Goal: Task Accomplishment & Management: Use online tool/utility

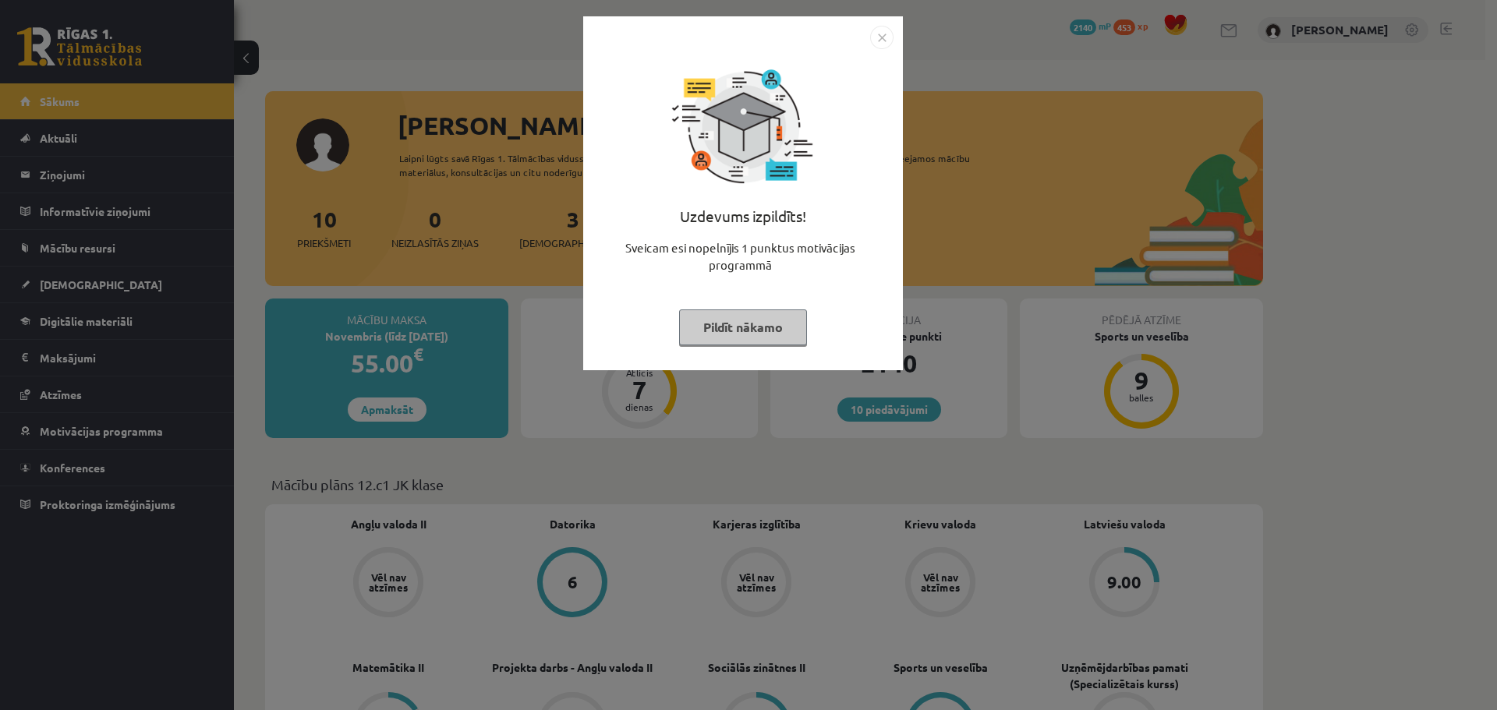
click at [878, 37] on img "Close" at bounding box center [881, 37] width 23 height 23
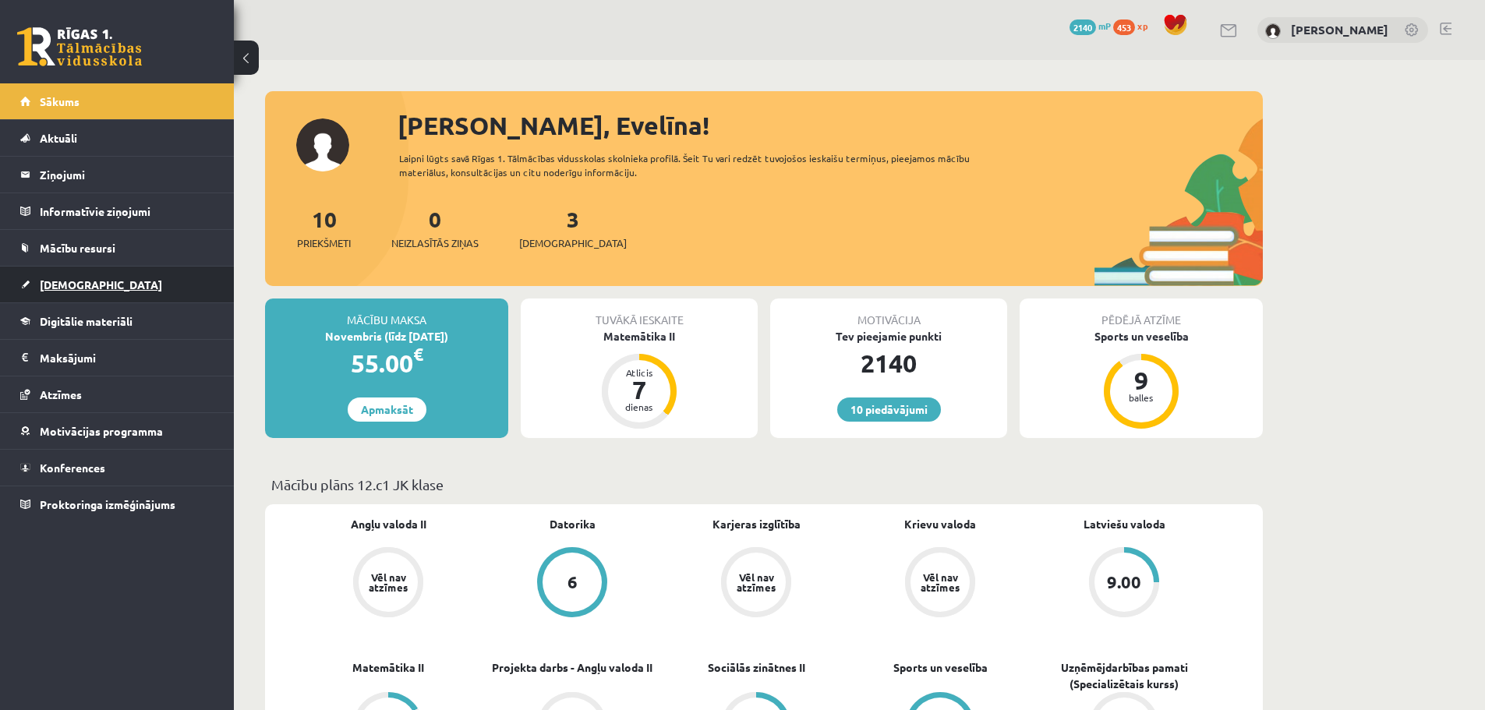
click at [72, 289] on span "[DEMOGRAPHIC_DATA]" at bounding box center [101, 285] width 122 height 14
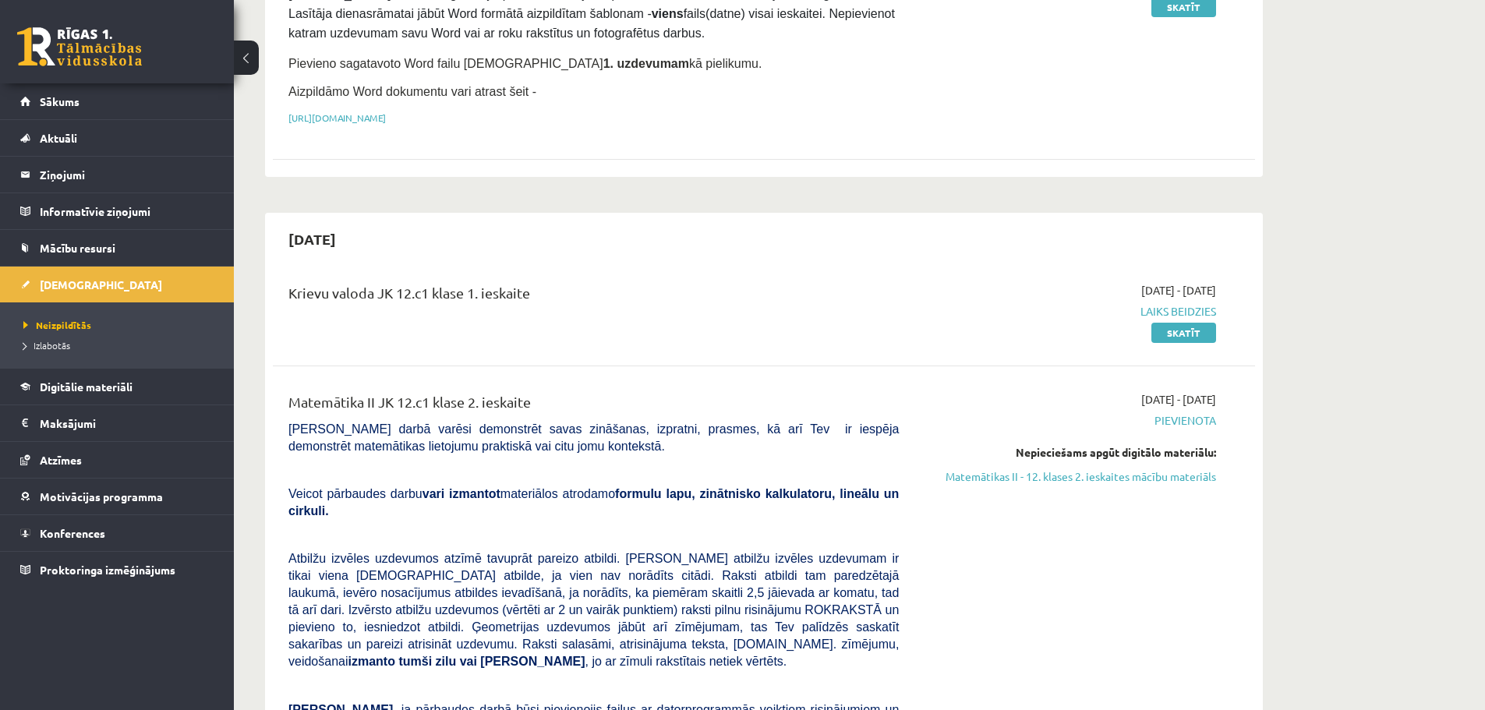
scroll to position [171, 0]
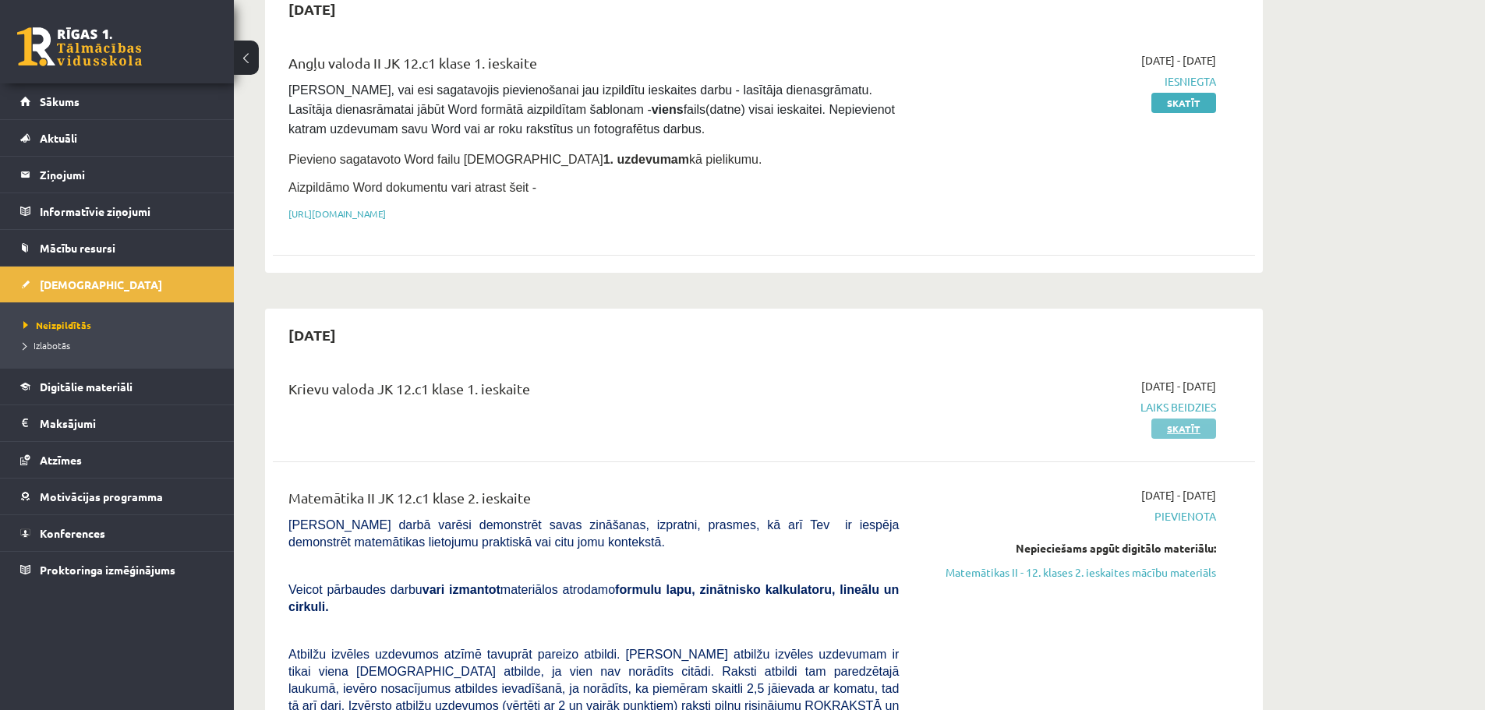
click at [1192, 419] on link "Skatīt" at bounding box center [1183, 429] width 65 height 20
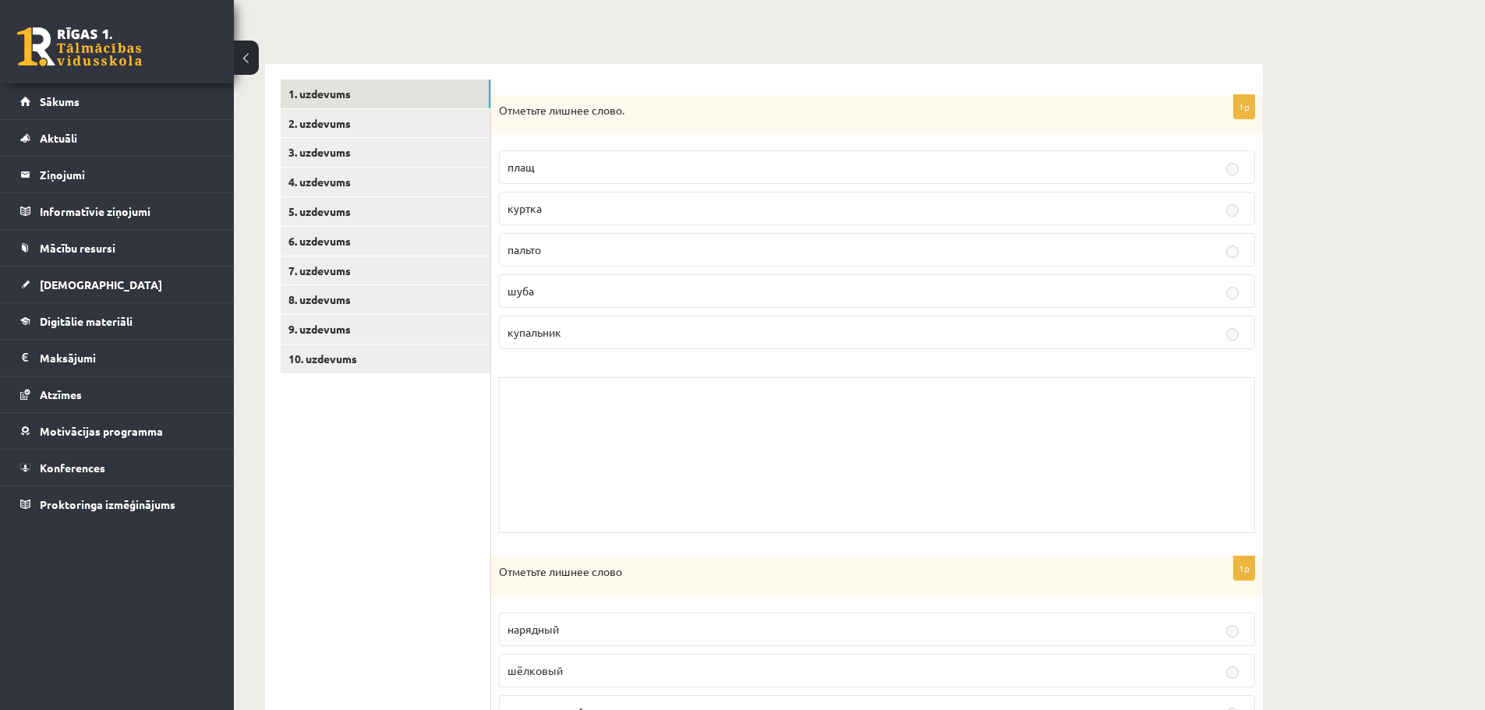
scroll to position [76, 0]
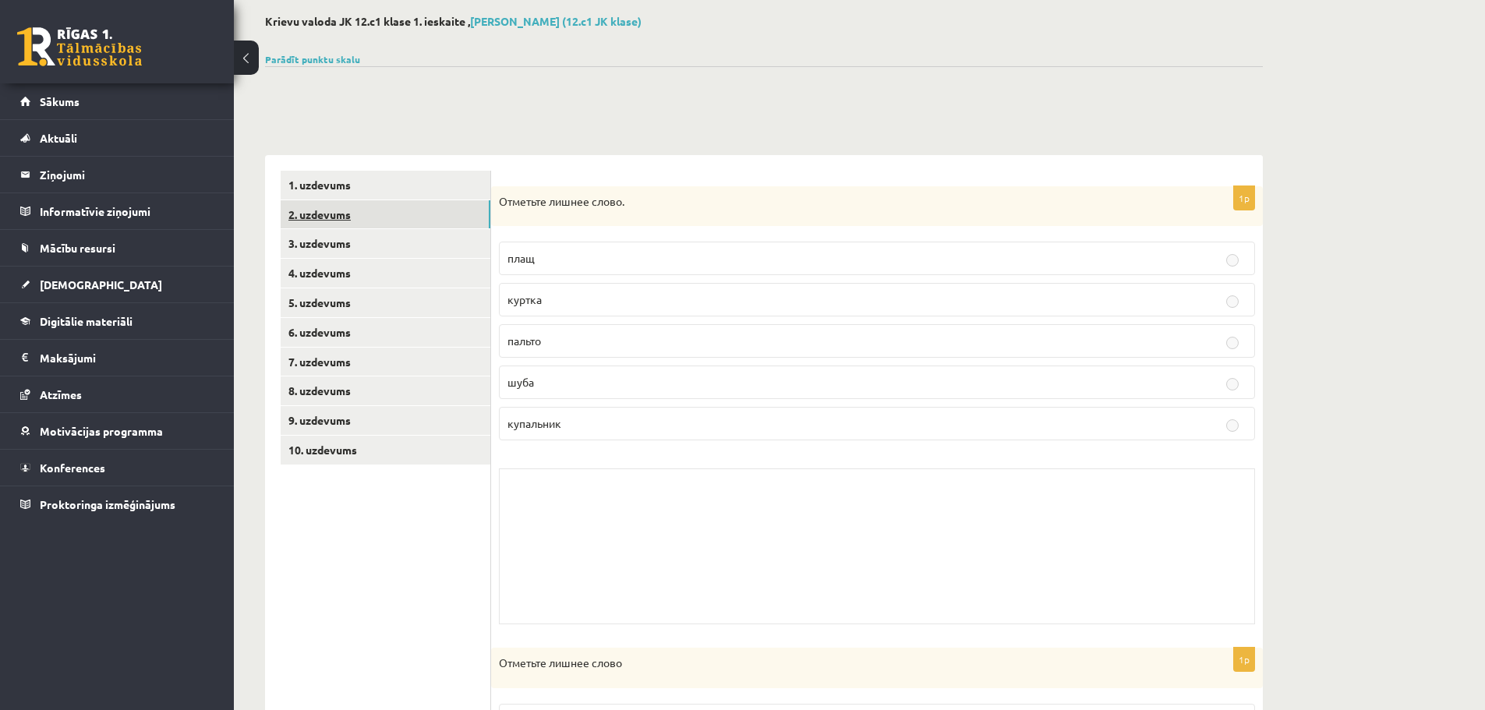
click at [343, 224] on link "2. uzdevums" at bounding box center [386, 214] width 210 height 29
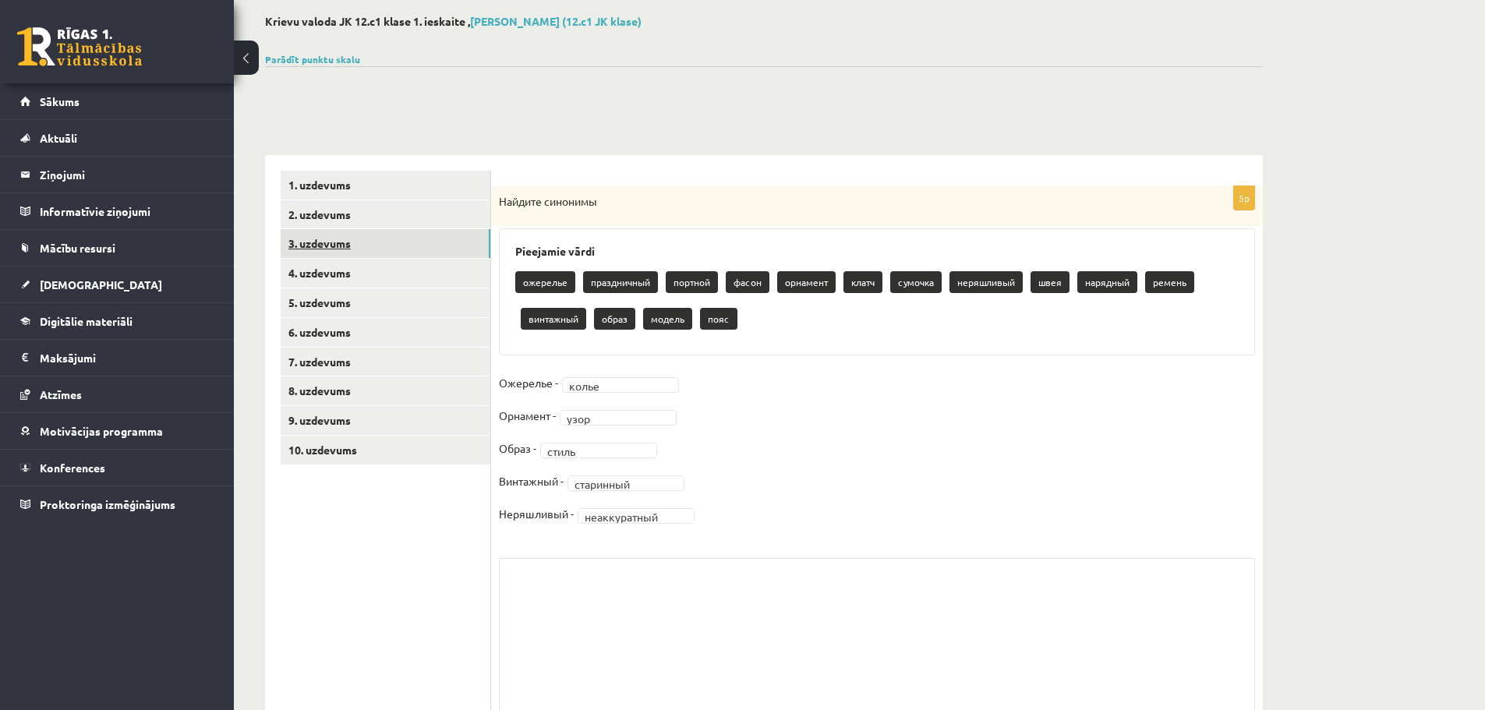
click at [349, 242] on link "3. uzdevums" at bounding box center [386, 243] width 210 height 29
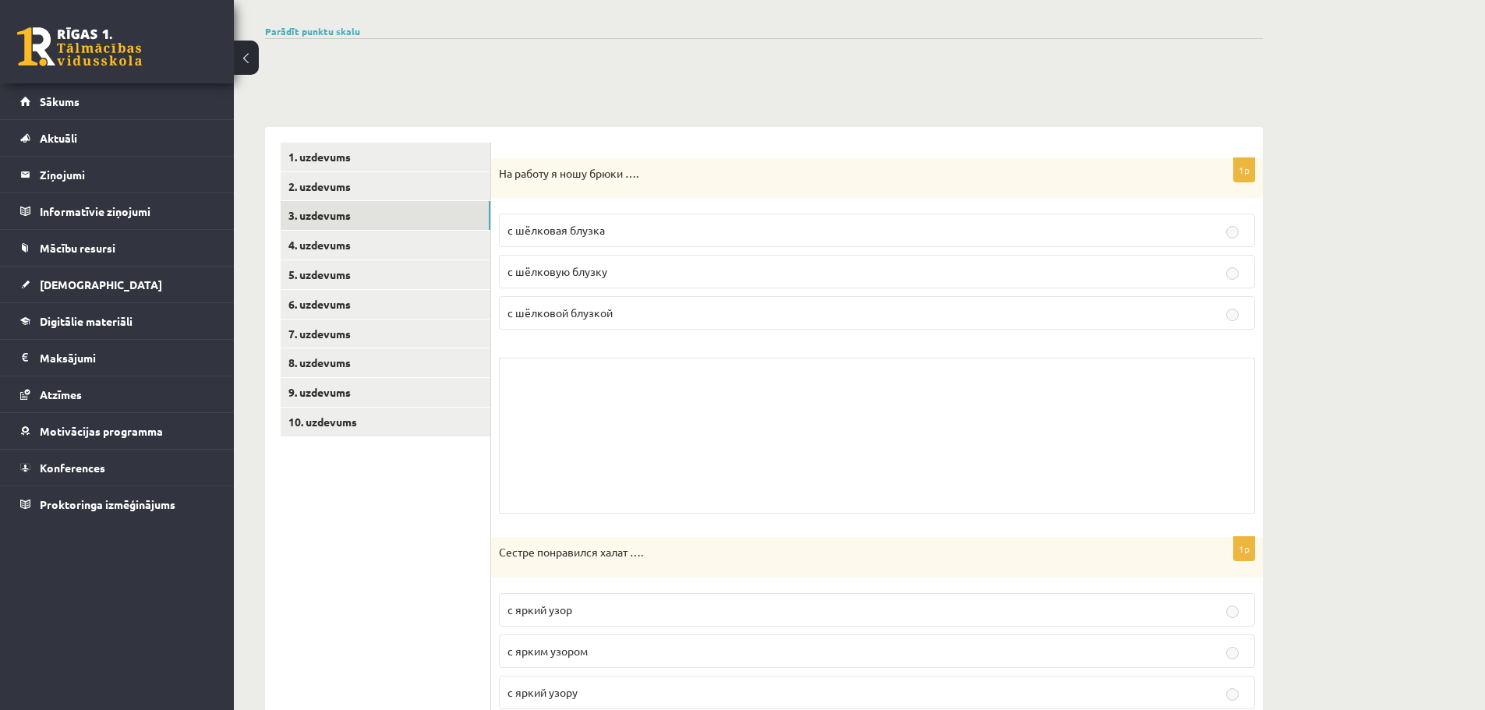
scroll to position [114, 0]
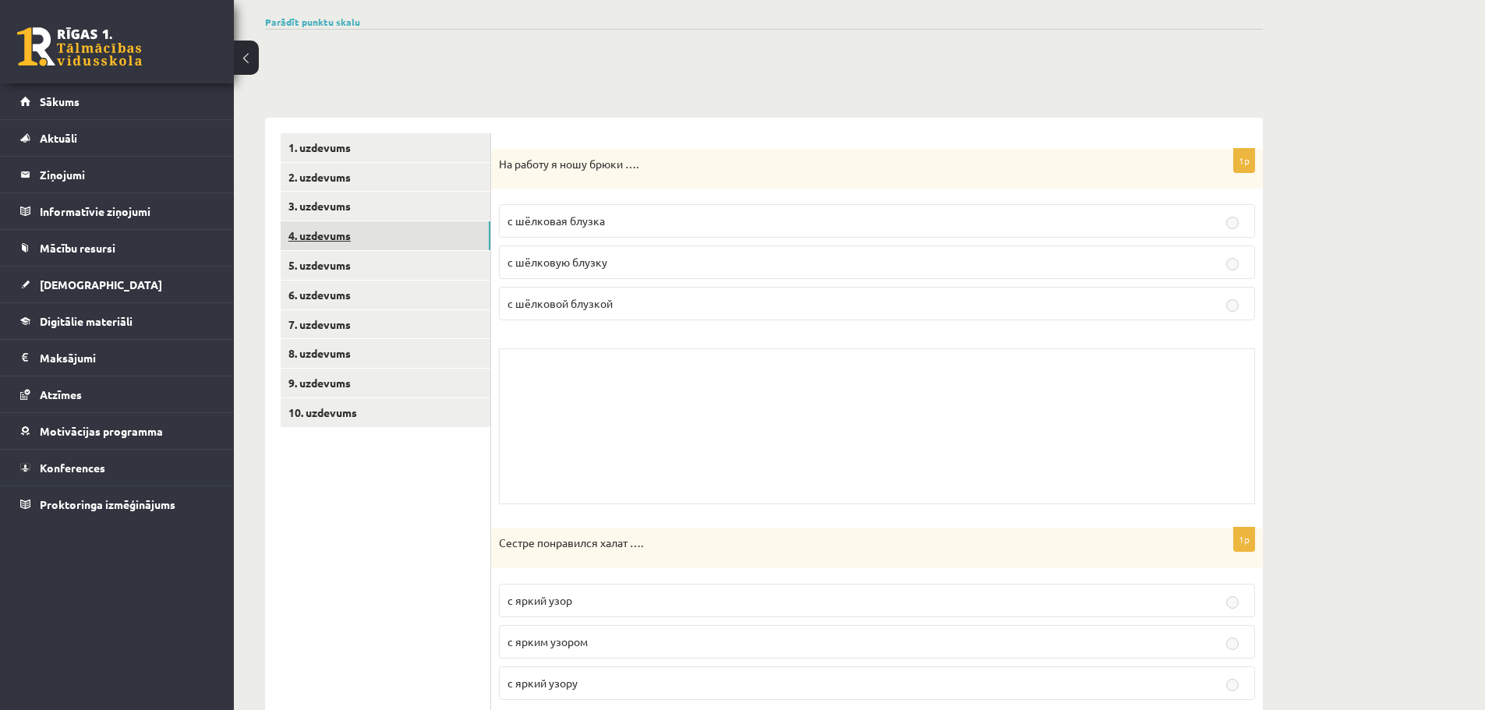
click at [372, 246] on link "4. uzdevums" at bounding box center [386, 235] width 210 height 29
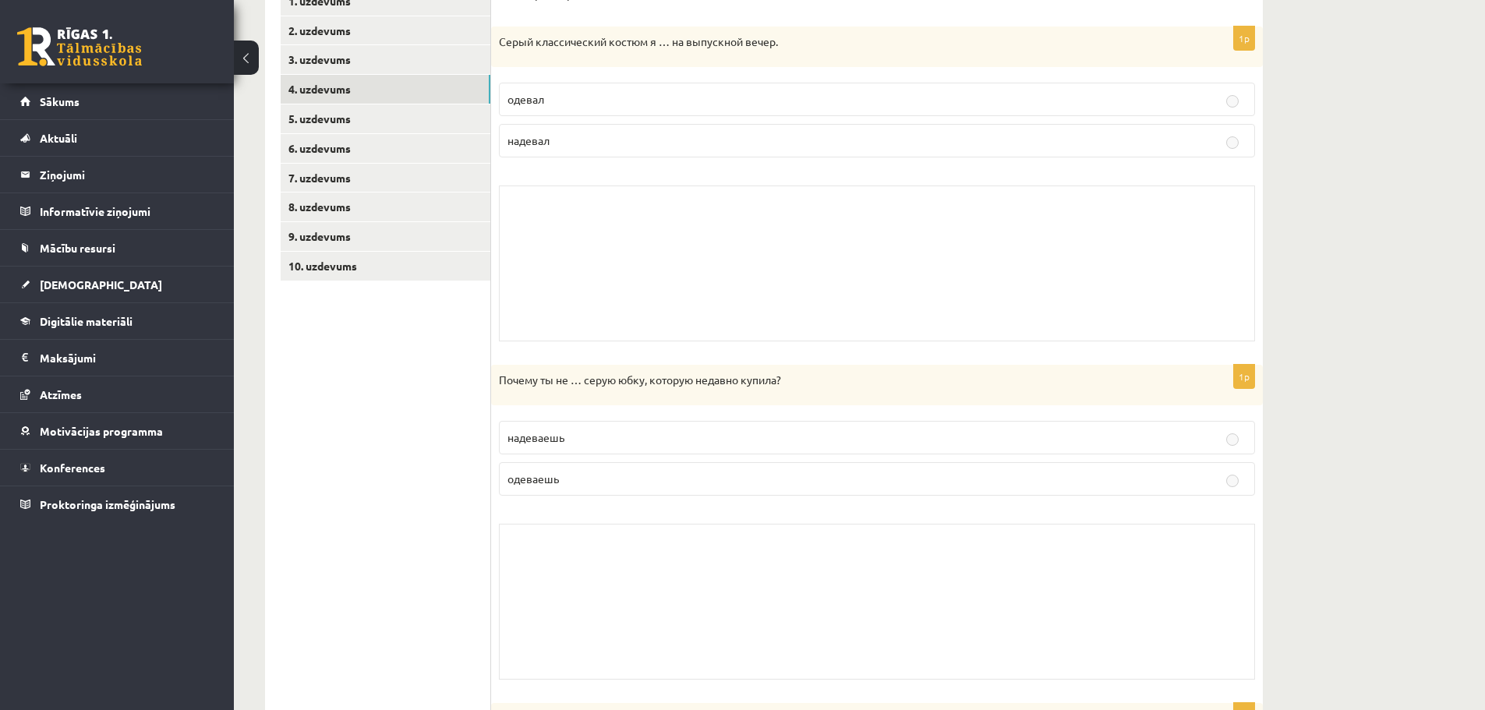
scroll to position [263, 0]
click at [398, 118] on link "5. uzdevums" at bounding box center [386, 116] width 210 height 29
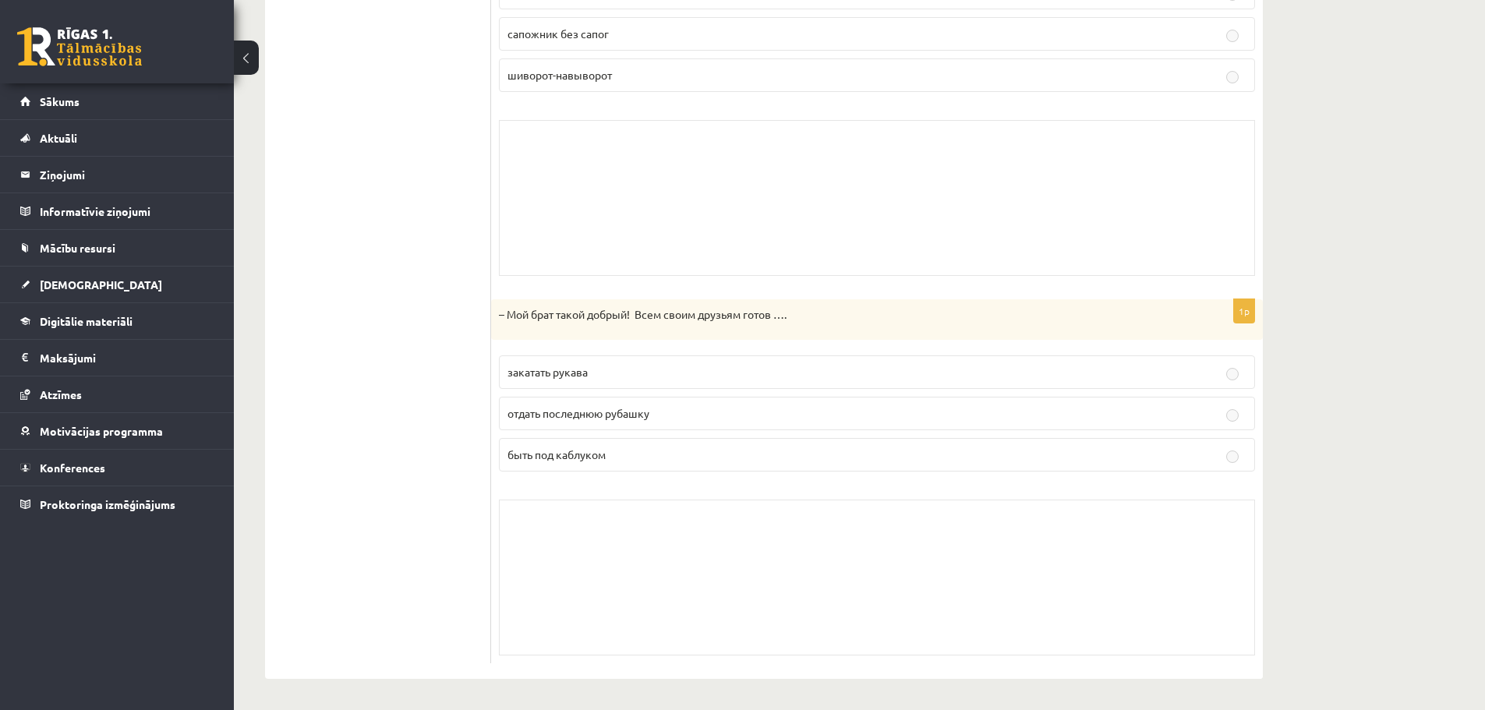
scroll to position [0, 0]
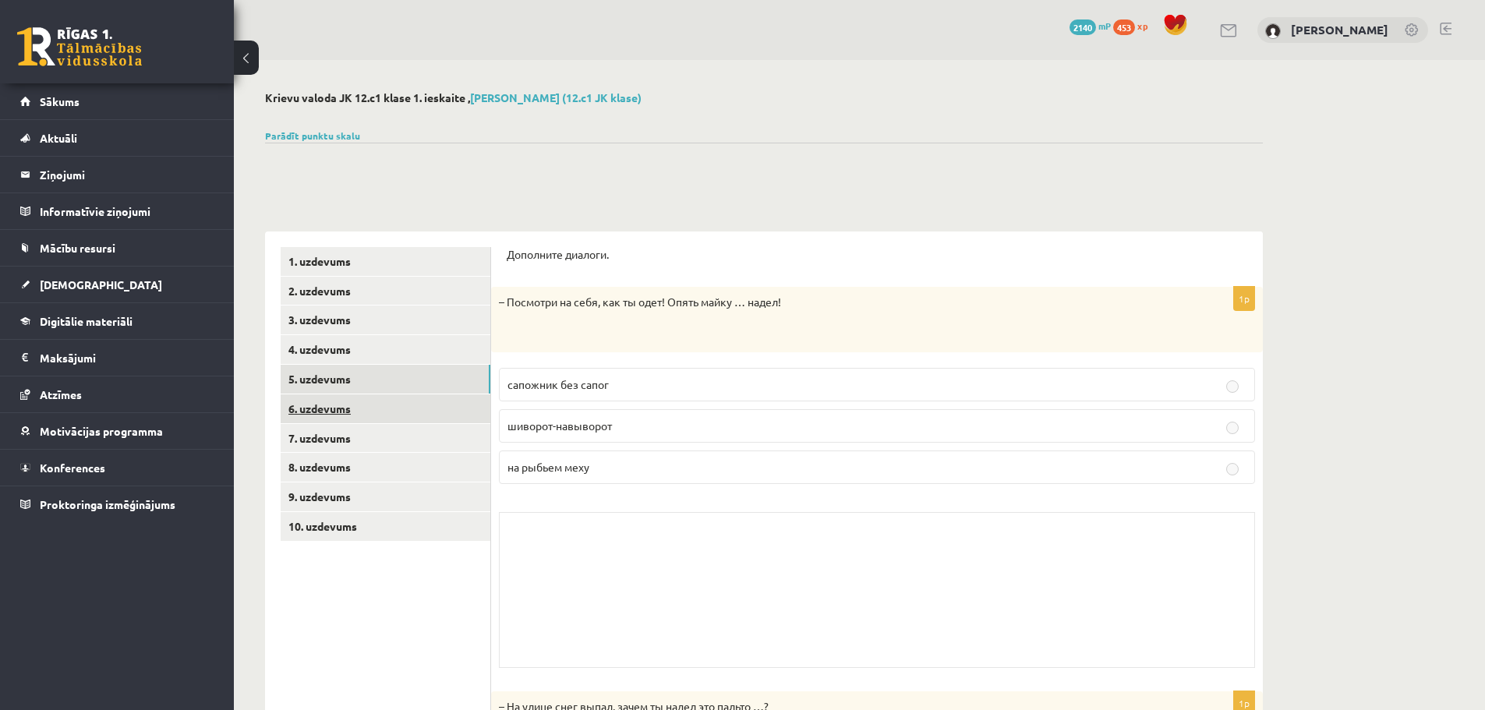
click at [366, 408] on link "6. uzdevums" at bounding box center [386, 408] width 210 height 29
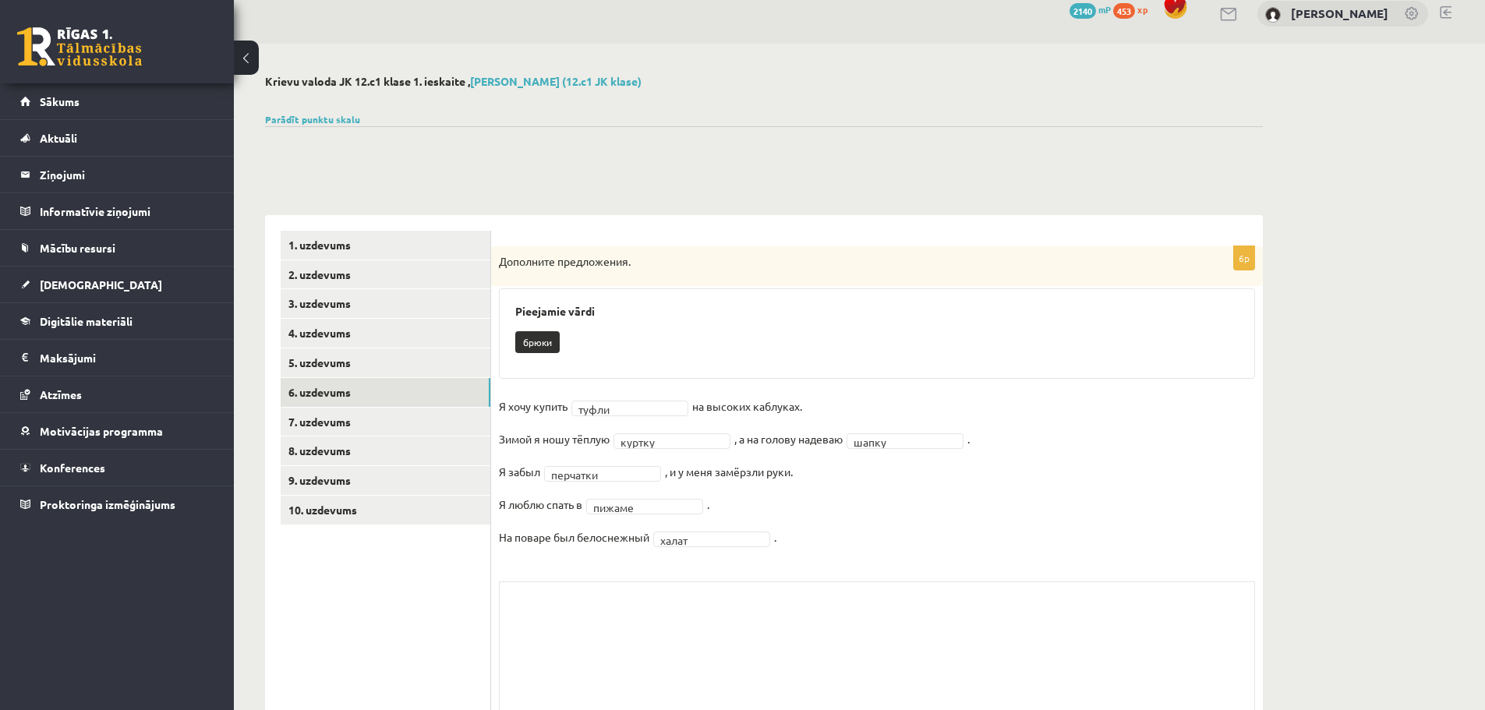
scroll to position [16, 0]
click at [366, 420] on link "7. uzdevums" at bounding box center [386, 422] width 210 height 29
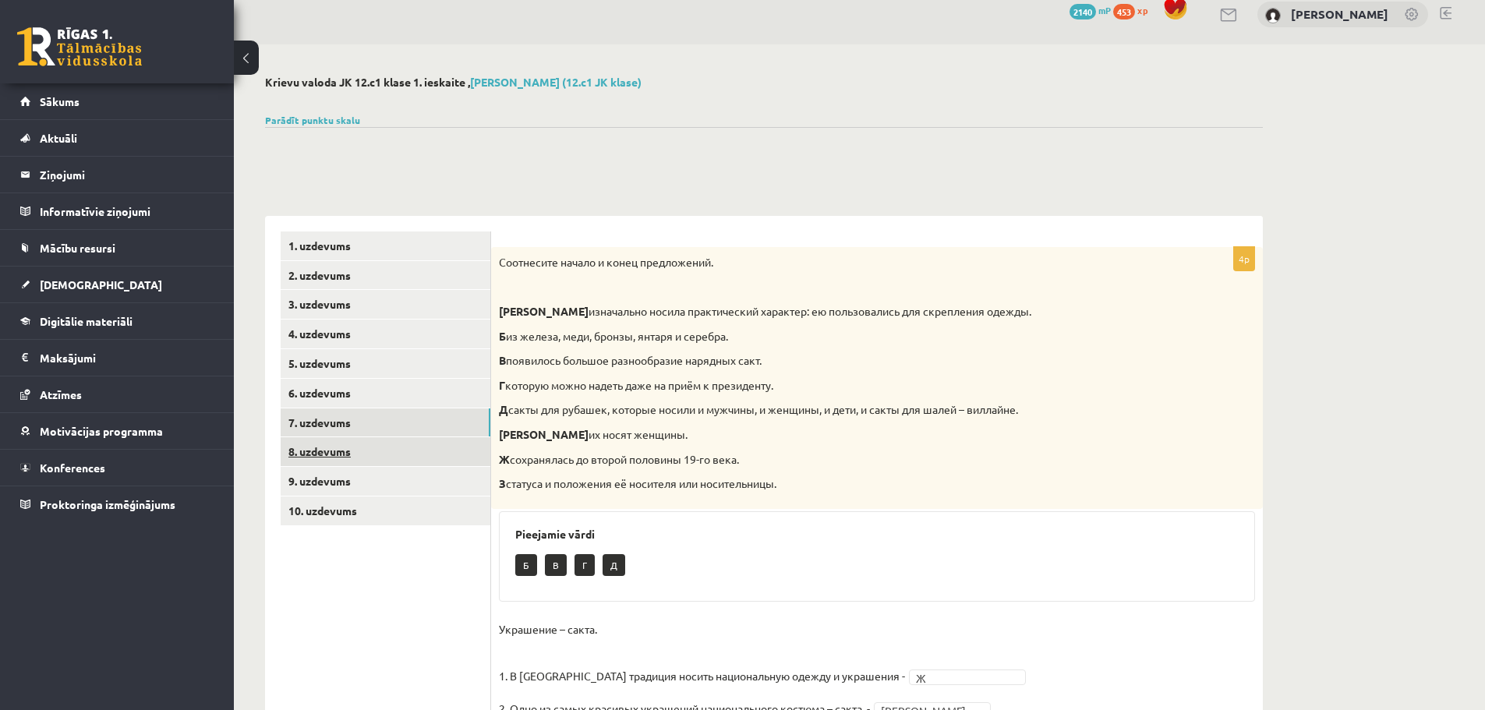
click at [335, 456] on link "8. uzdevums" at bounding box center [386, 451] width 210 height 29
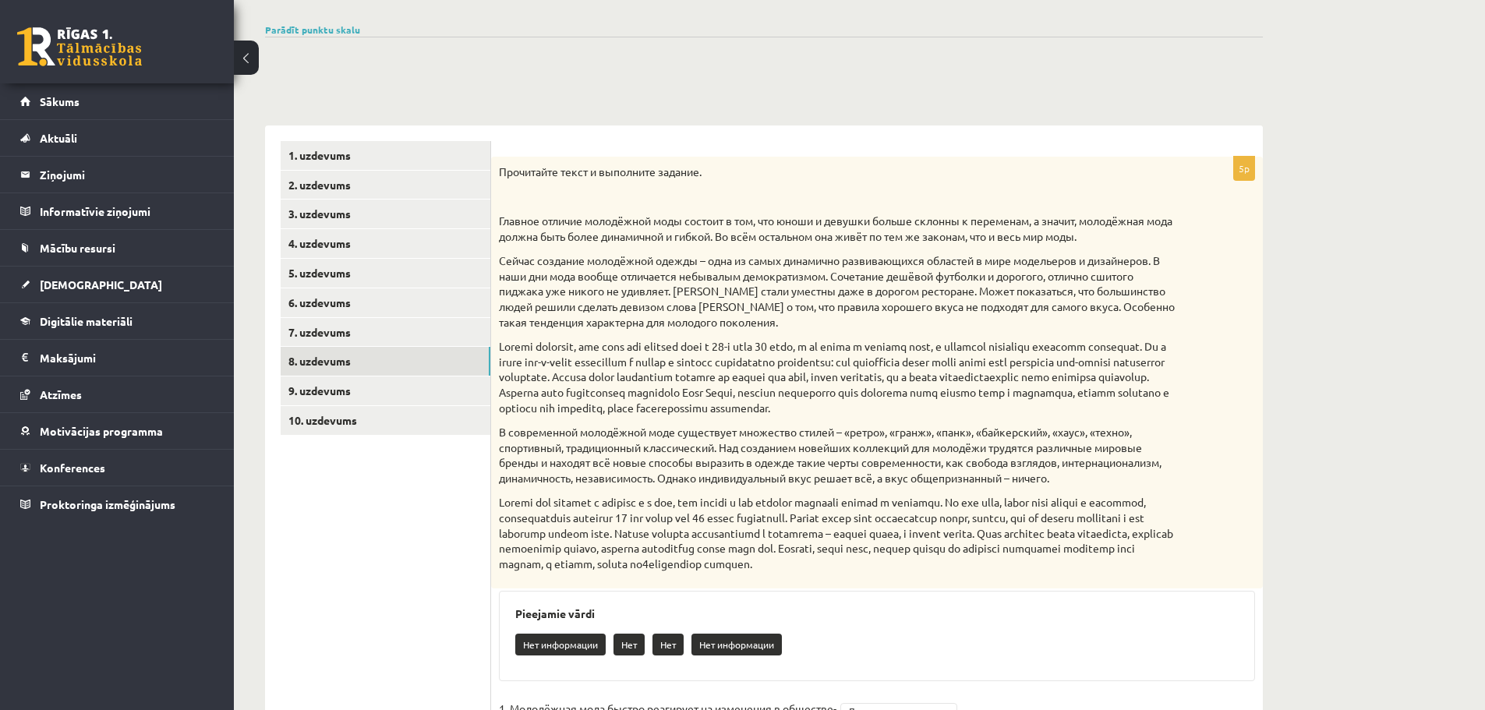
scroll to position [89, 0]
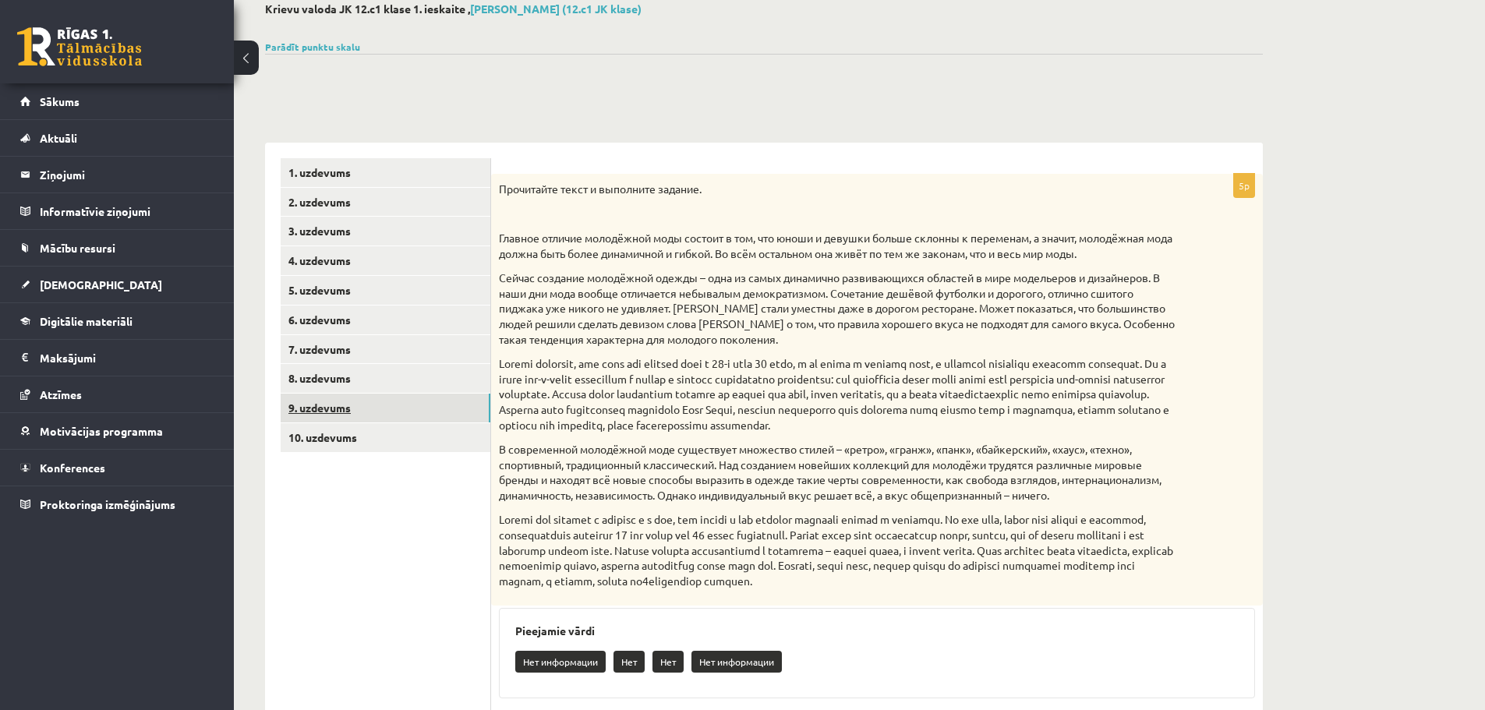
click at [343, 402] on link "9. uzdevums" at bounding box center [386, 408] width 210 height 29
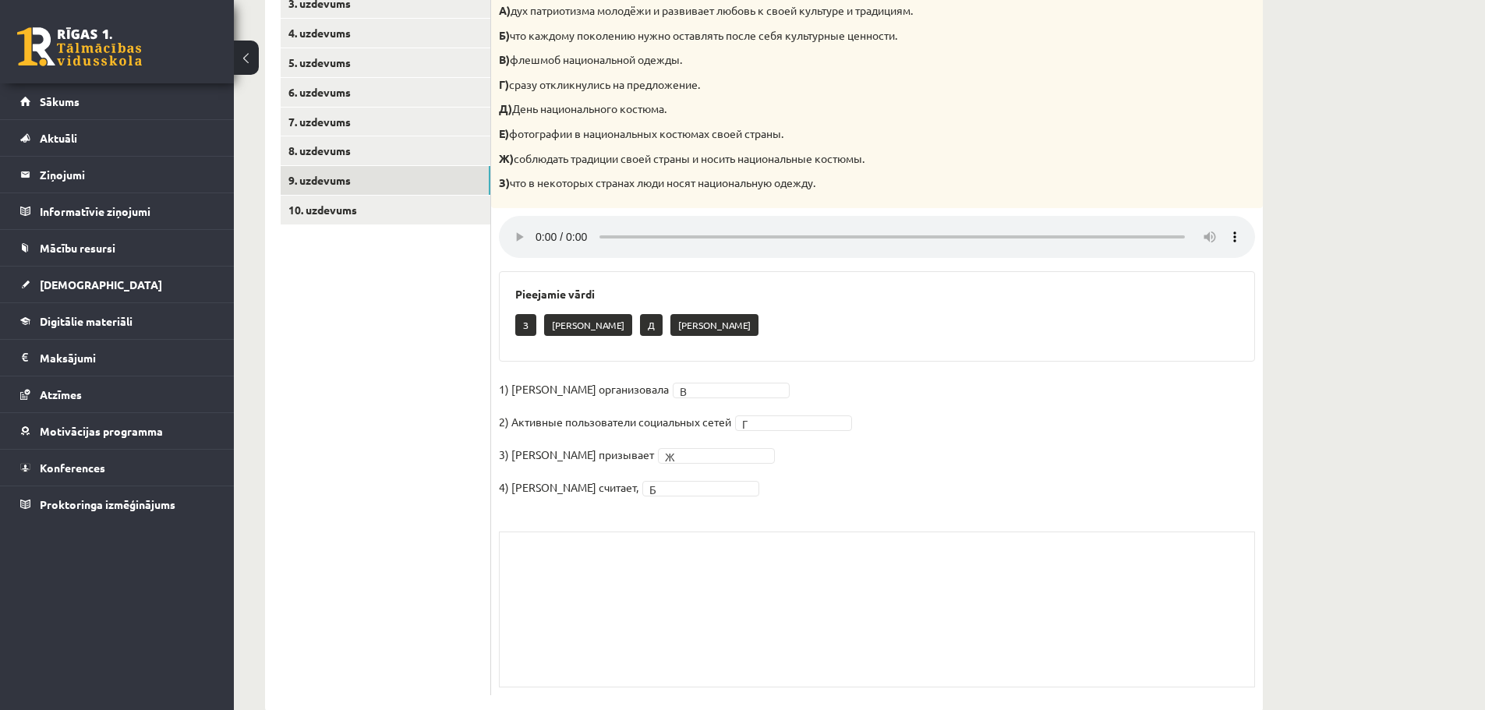
scroll to position [0, 0]
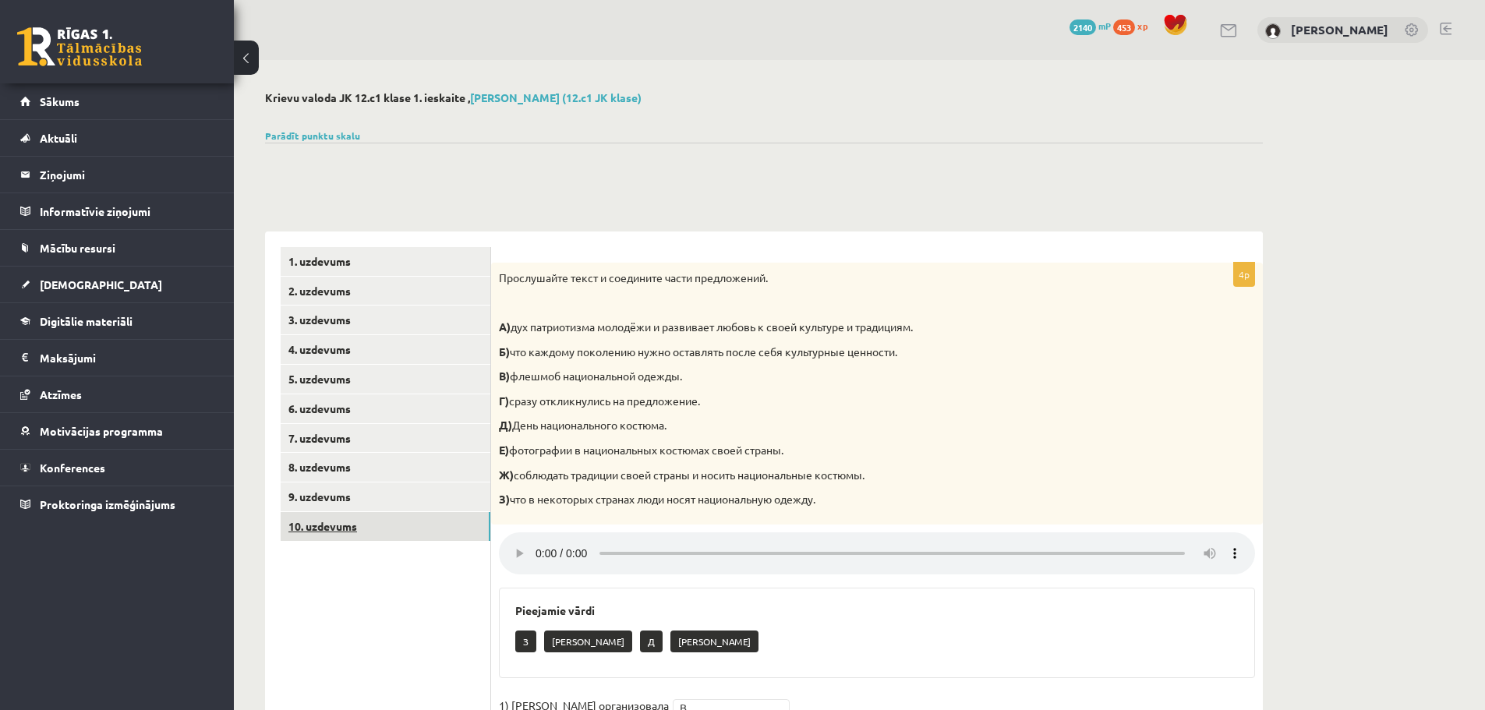
click at [345, 528] on link "10. uzdevums" at bounding box center [386, 526] width 210 height 29
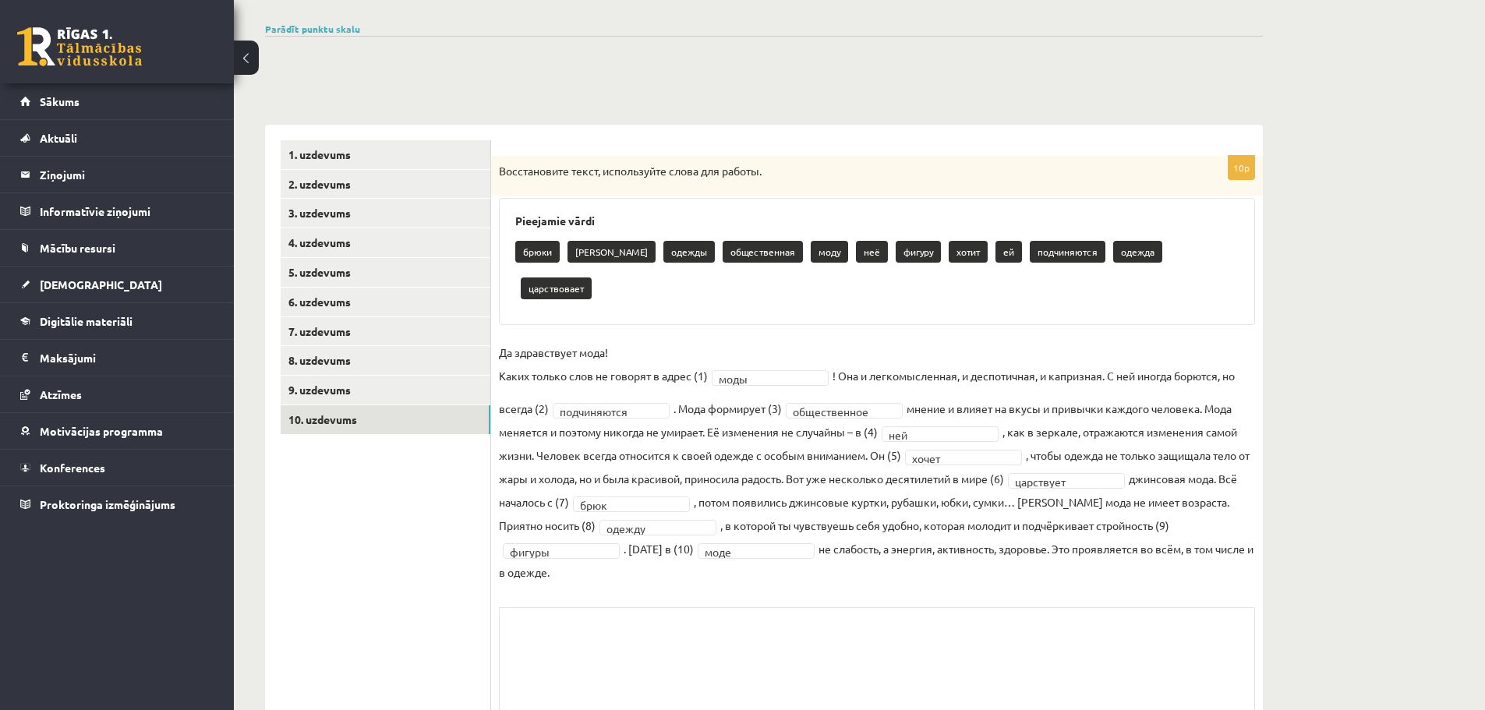
scroll to position [178, 0]
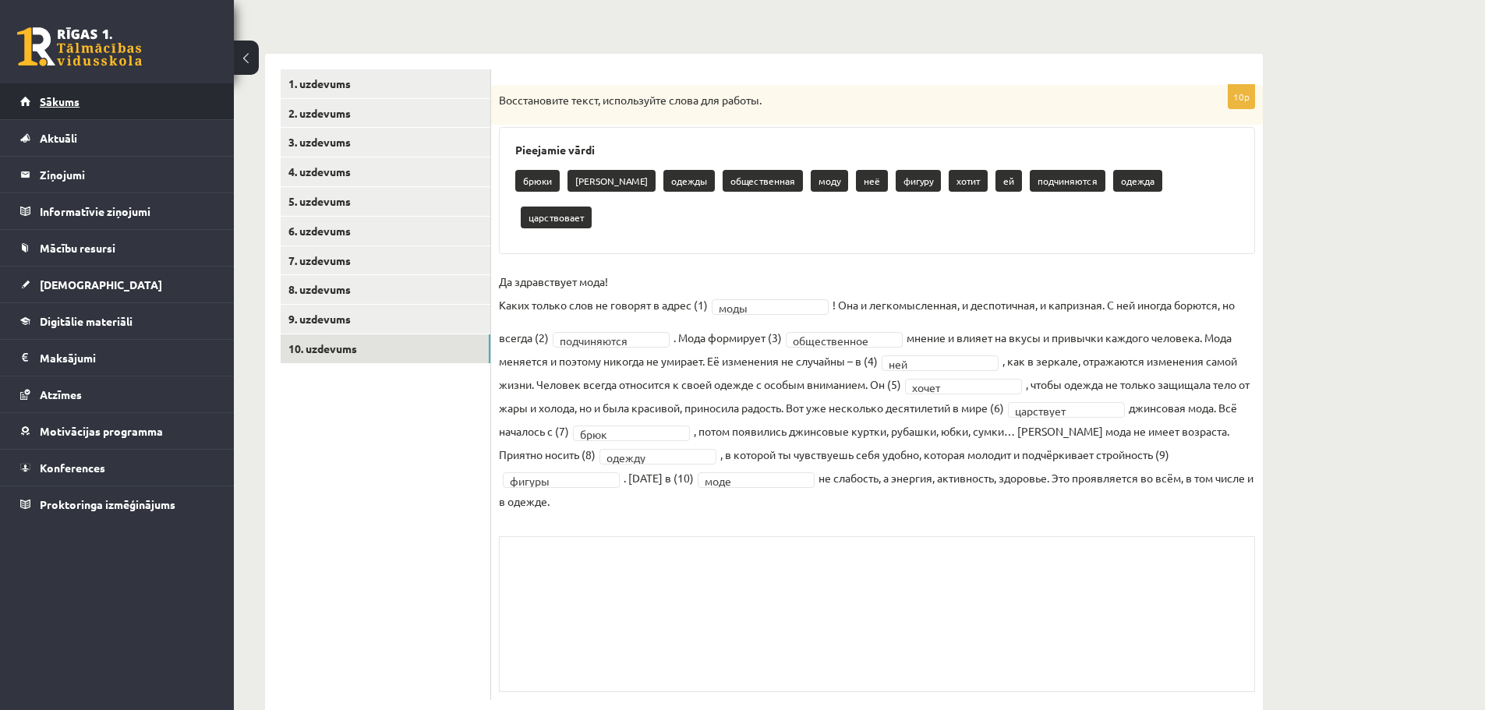
click at [118, 101] on link "Sākums" at bounding box center [117, 101] width 194 height 36
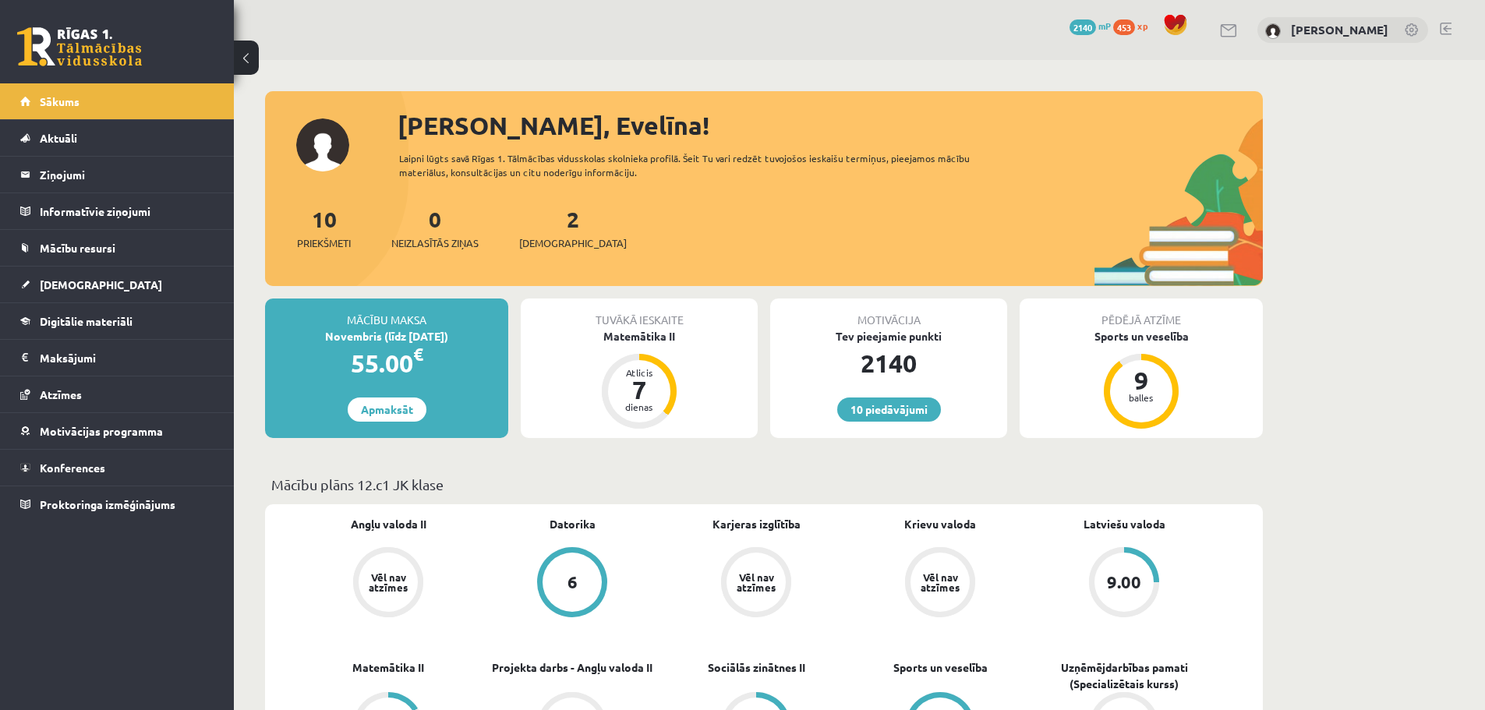
click at [1448, 26] on link at bounding box center [1446, 29] width 12 height 12
